Goal: Transaction & Acquisition: Purchase product/service

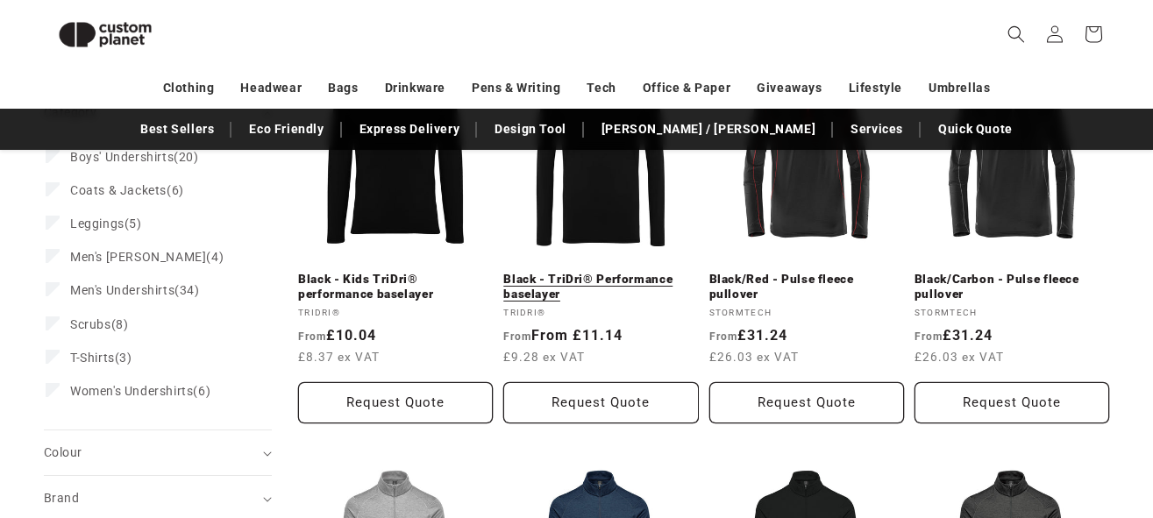
scroll to position [286, 0]
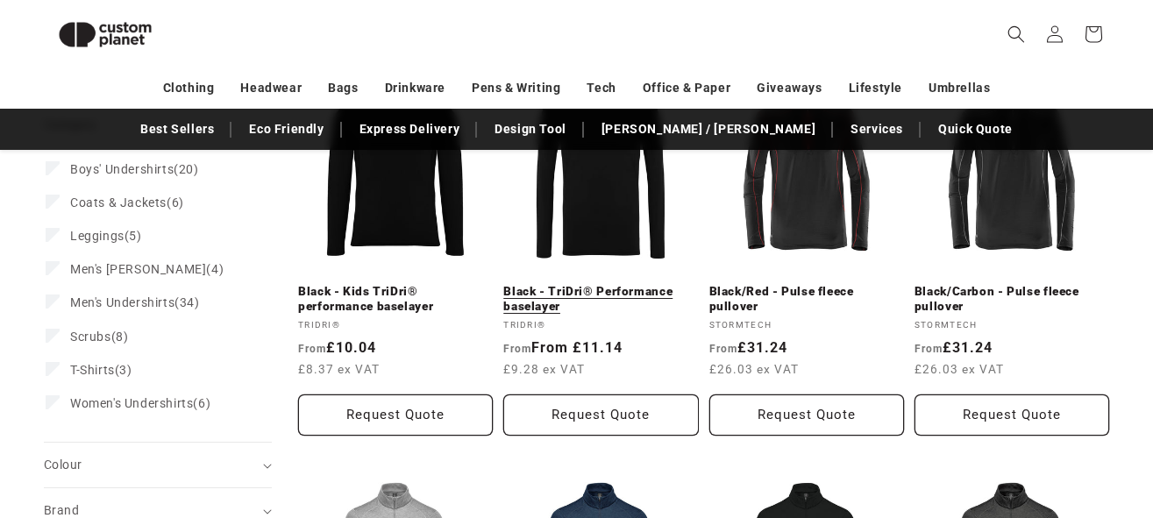
click at [615, 309] on link "Black - TriDri® Performance baselayer" at bounding box center [600, 299] width 195 height 31
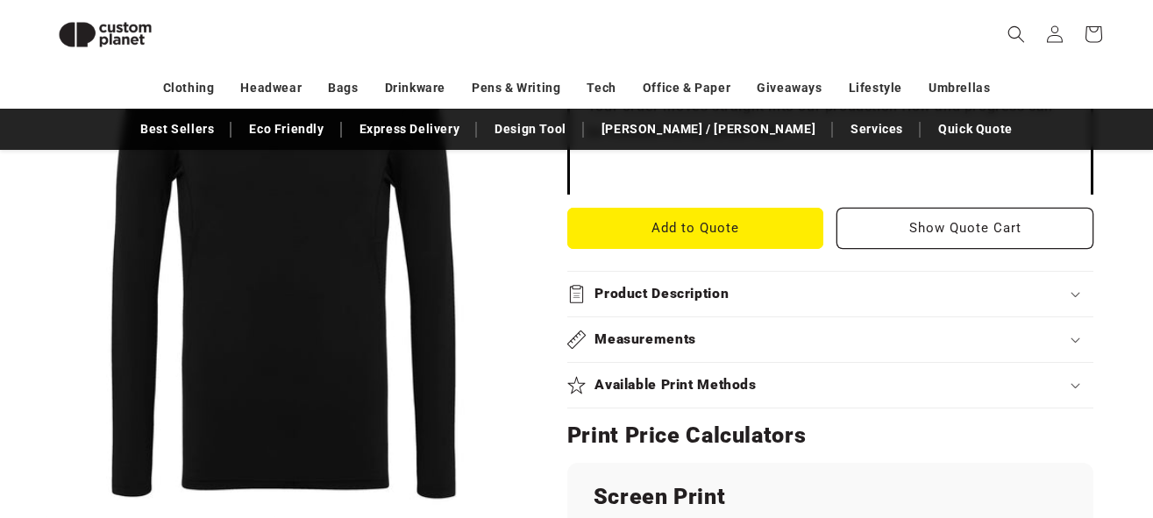
scroll to position [696, 0]
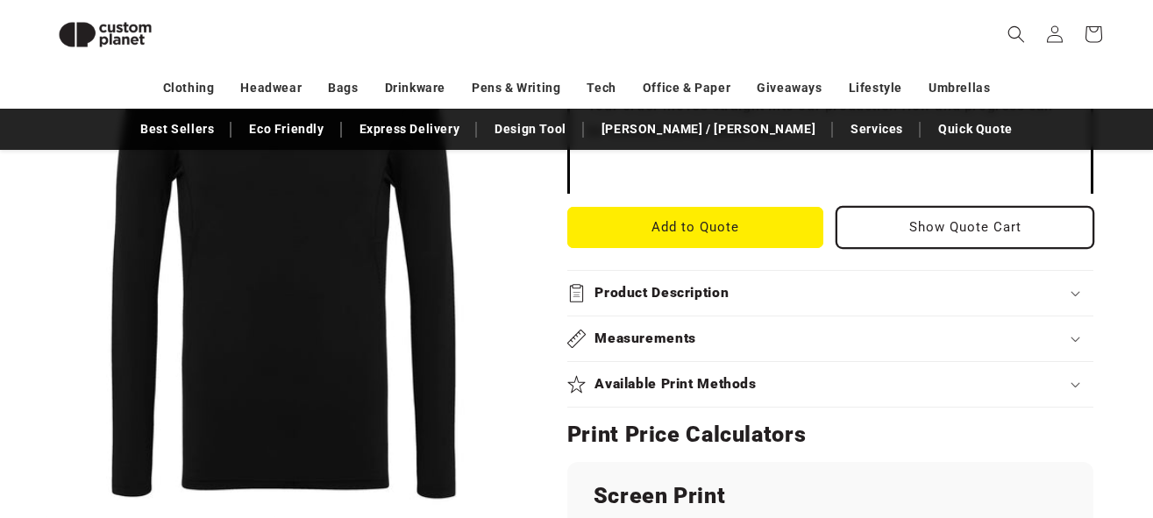
click at [883, 234] on button "Show Quote Cart" at bounding box center [964, 227] width 257 height 41
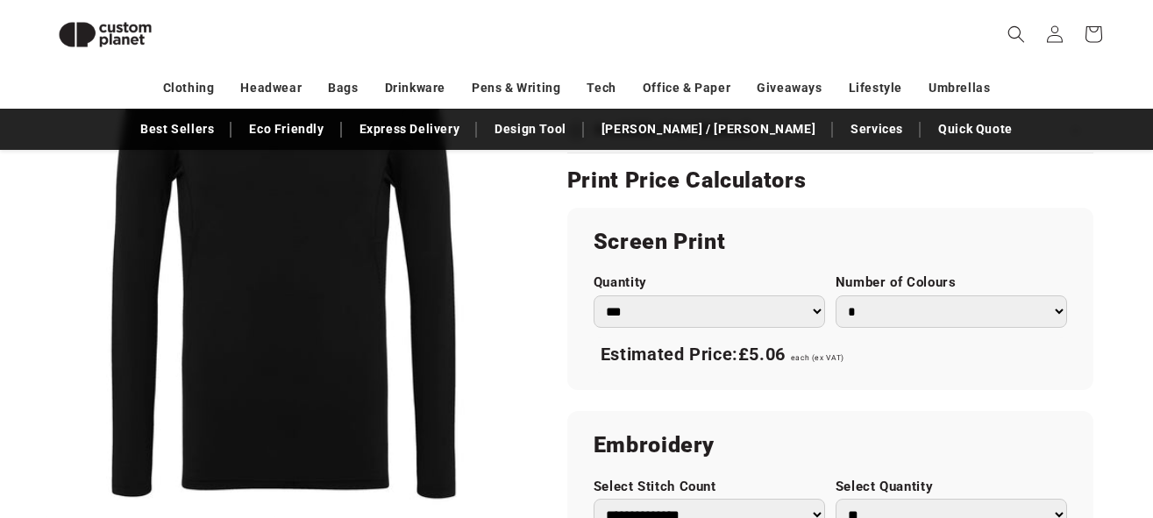
scroll to position [958, 0]
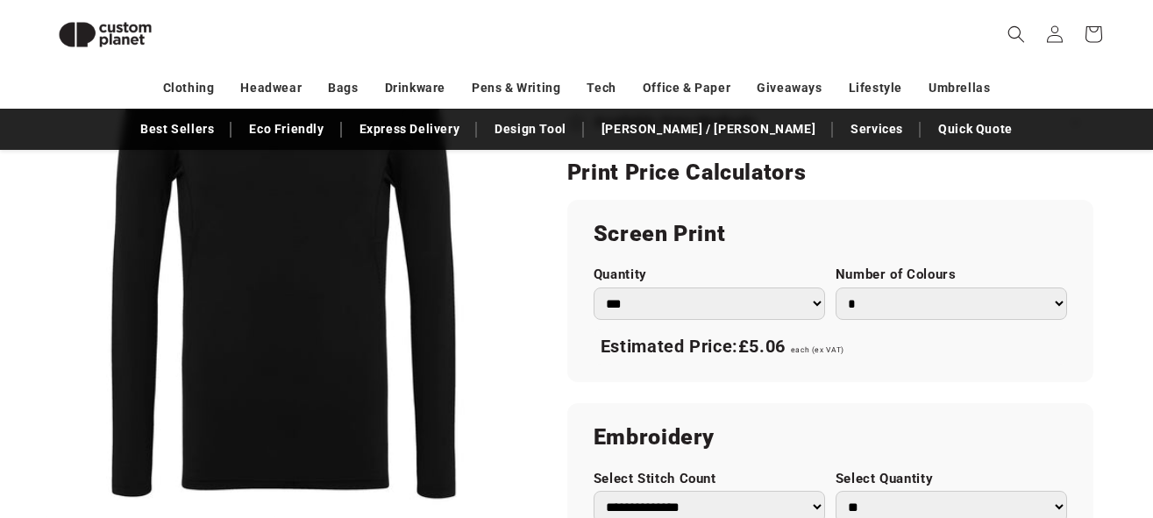
click at [782, 299] on select "*** *** *** **** **** **** ***** *****" at bounding box center [708, 303] width 231 height 32
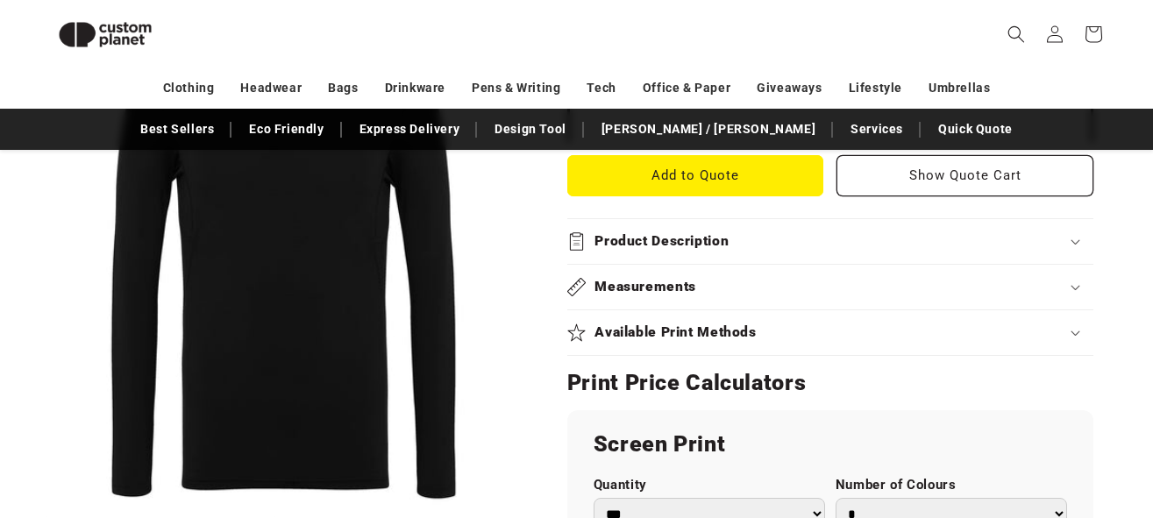
scroll to position [685, 0]
